Goal: Task Accomplishment & Management: Use online tool/utility

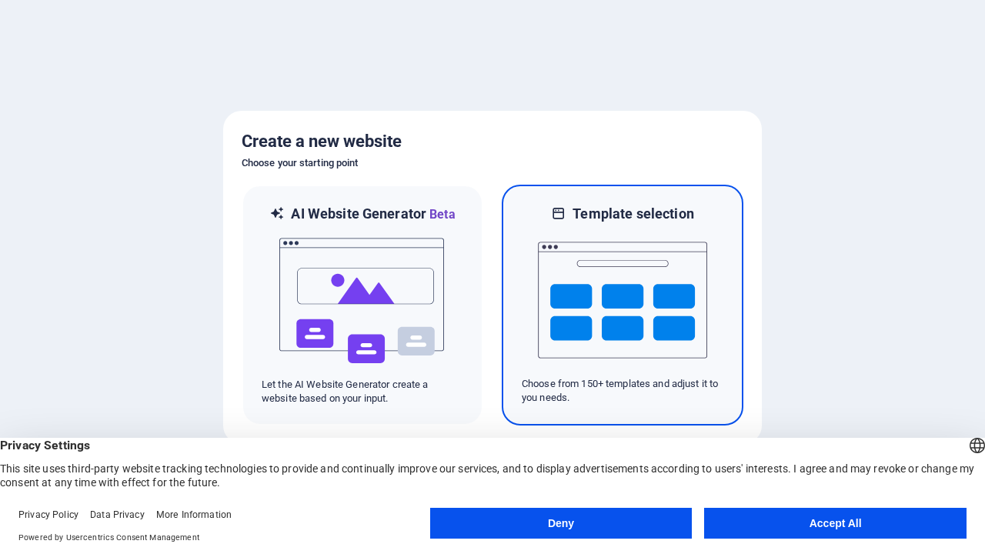
click at [561, 523] on button "Deny" at bounding box center [561, 523] width 262 height 31
click at [622, 305] on img at bounding box center [622, 300] width 169 height 154
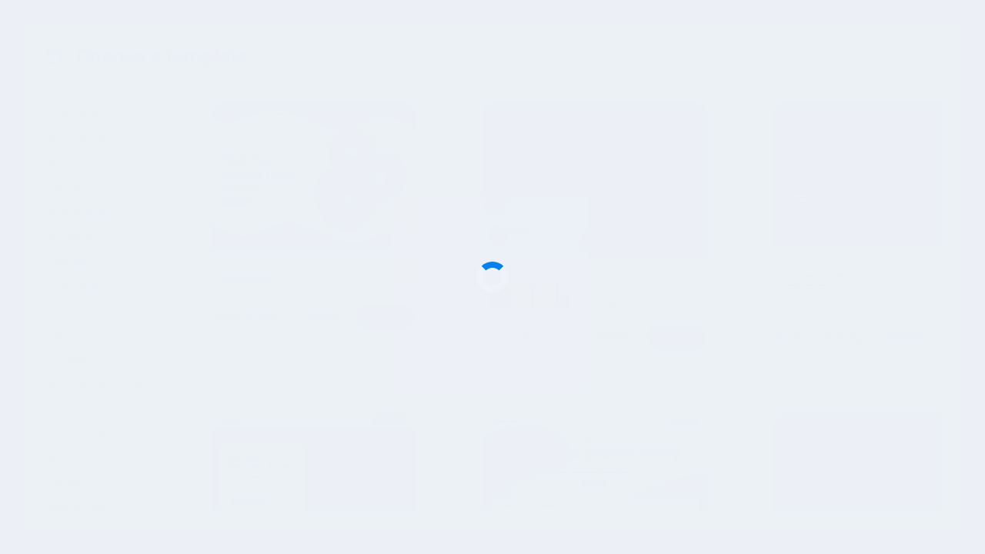
scroll to position [7004, 0]
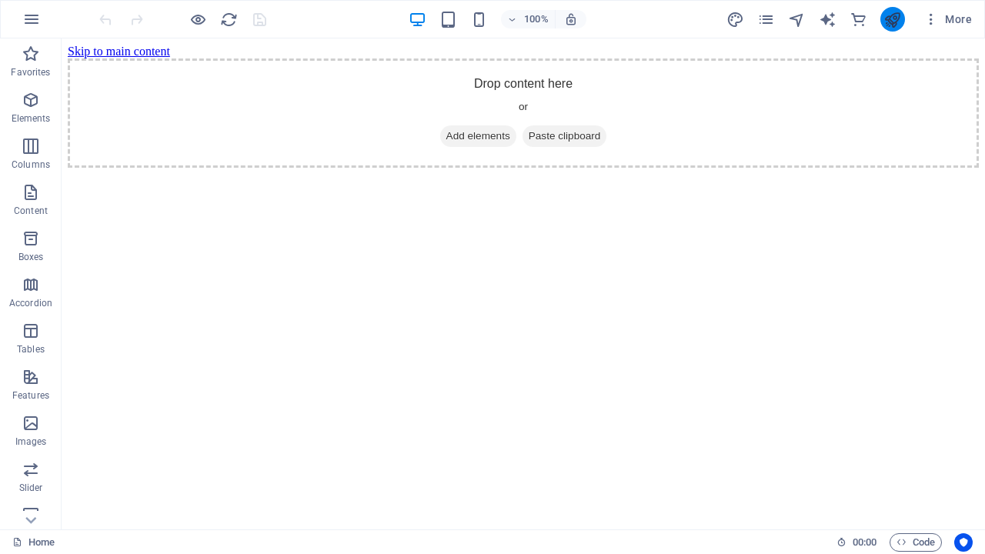
click at [892, 19] on icon "publish" at bounding box center [892, 20] width 18 height 18
